Goal: Browse casually: Explore the website without a specific task or goal

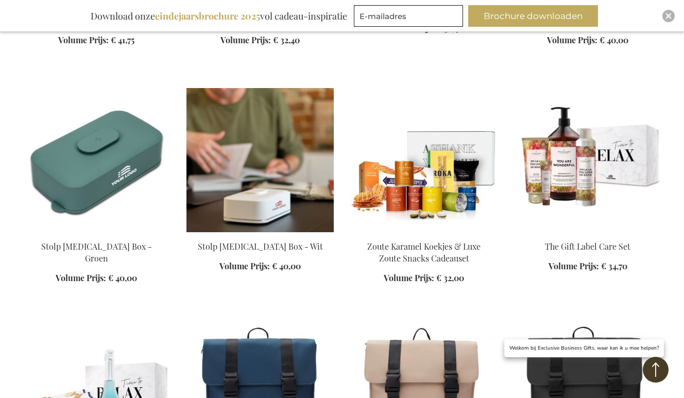
scroll to position [1372, 0]
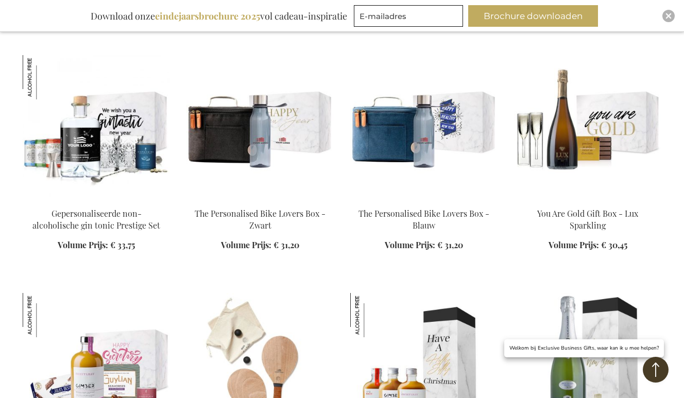
scroll to position [4429, 0]
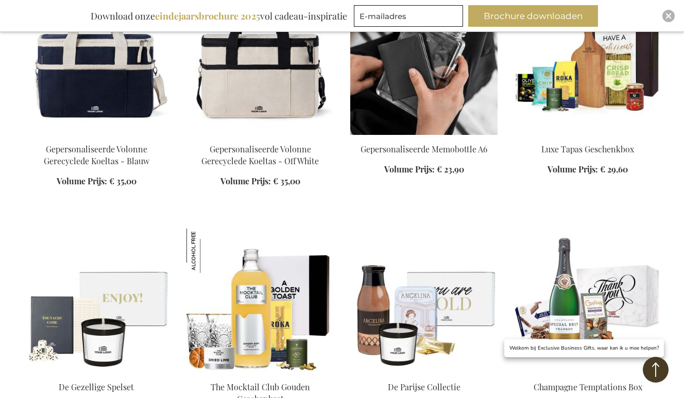
scroll to position [5363, 0]
